Goal: Information Seeking & Learning: Learn about a topic

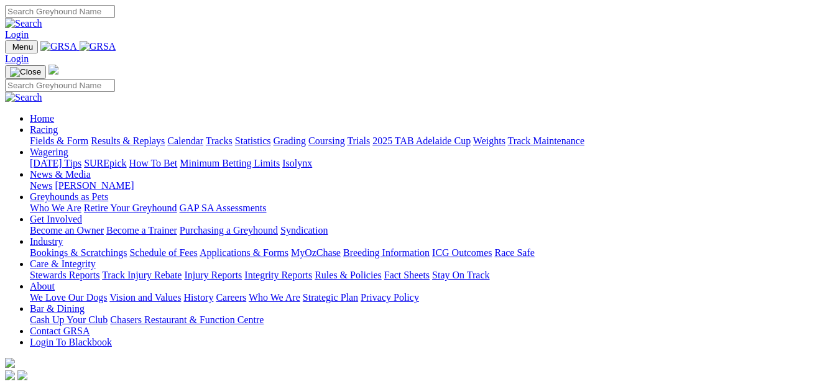
click at [40, 136] on link "Fields & Form" at bounding box center [59, 141] width 58 height 11
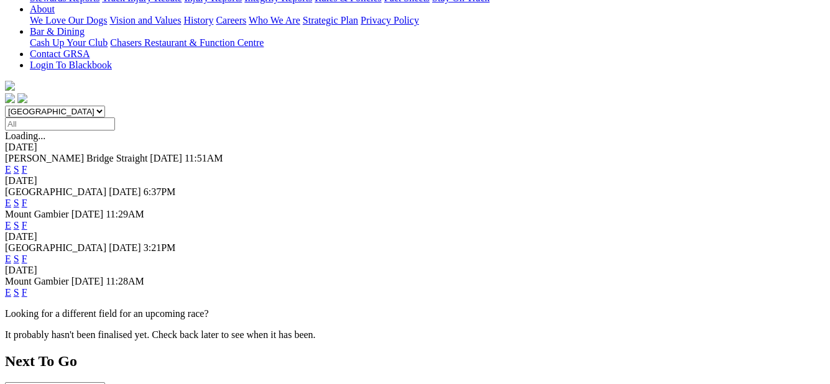
scroll to position [311, 0]
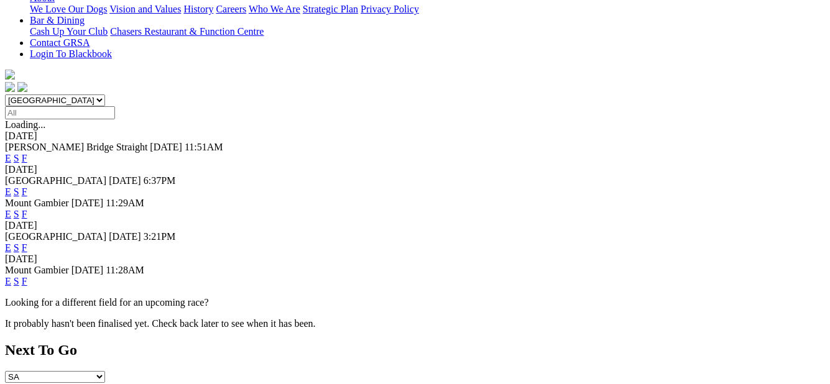
click at [27, 276] on link "F" at bounding box center [25, 281] width 6 height 11
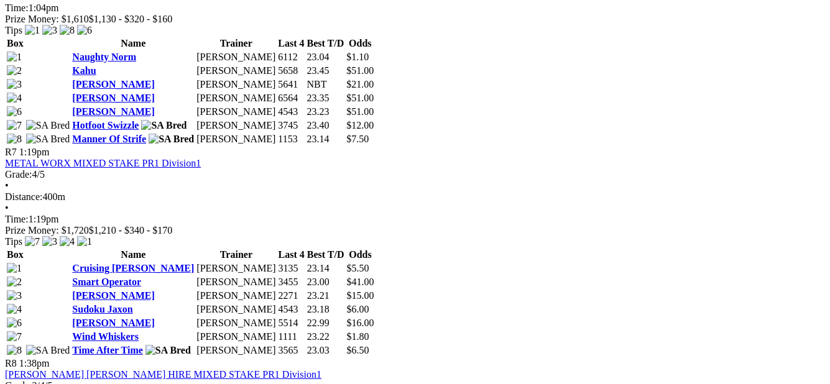
scroll to position [1771, 0]
